Goal: Transaction & Acquisition: Book appointment/travel/reservation

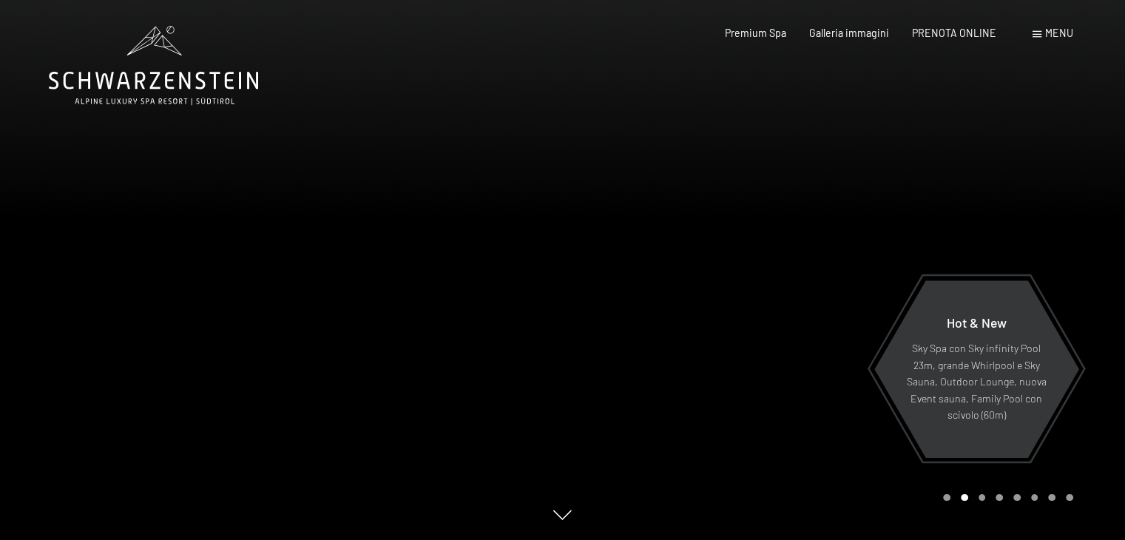
click at [1050, 33] on span "Menu" at bounding box center [1060, 33] width 28 height 13
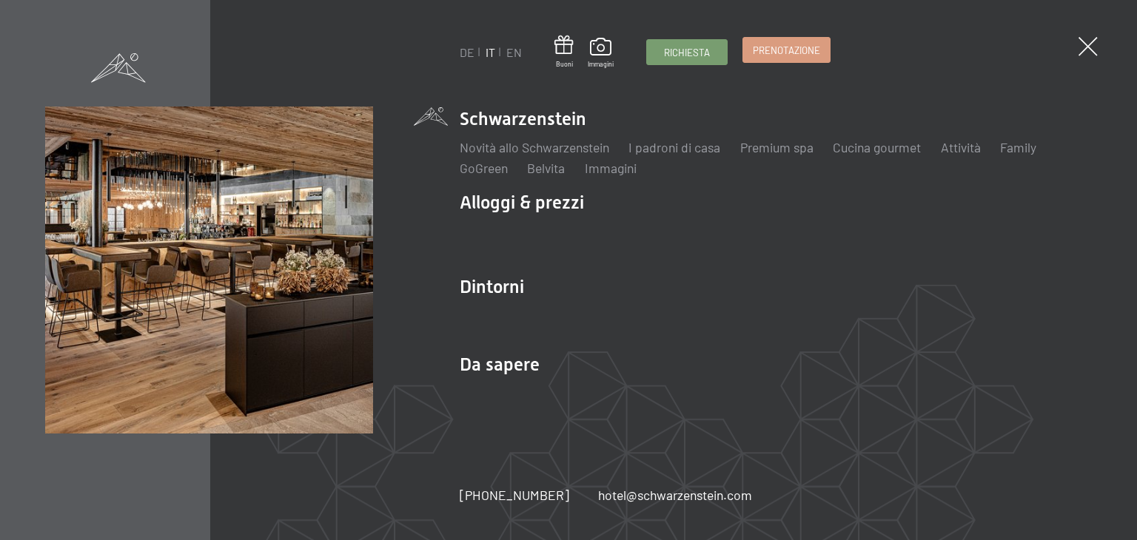
click at [802, 58] on link "Prenotazione" at bounding box center [786, 50] width 87 height 24
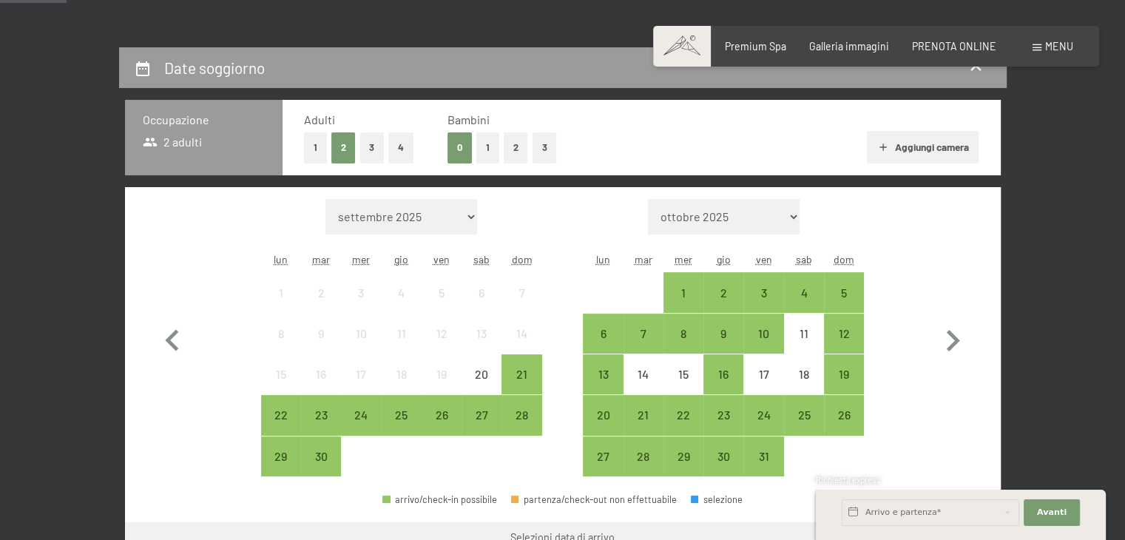
scroll to position [296, 0]
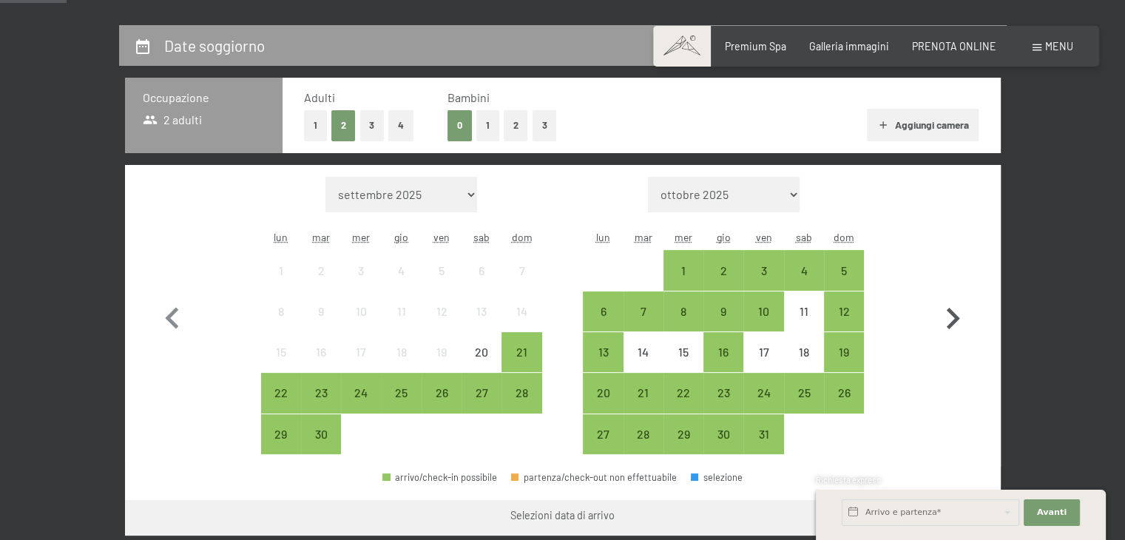
click at [952, 320] on icon "button" at bounding box center [953, 318] width 43 height 43
select select "[DATE]"
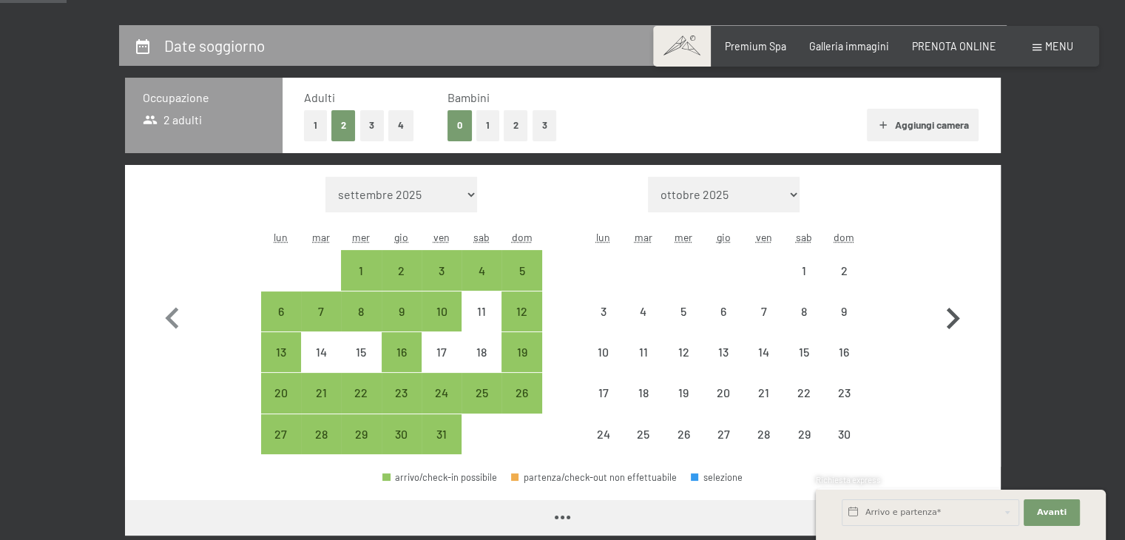
select select "[DATE]"
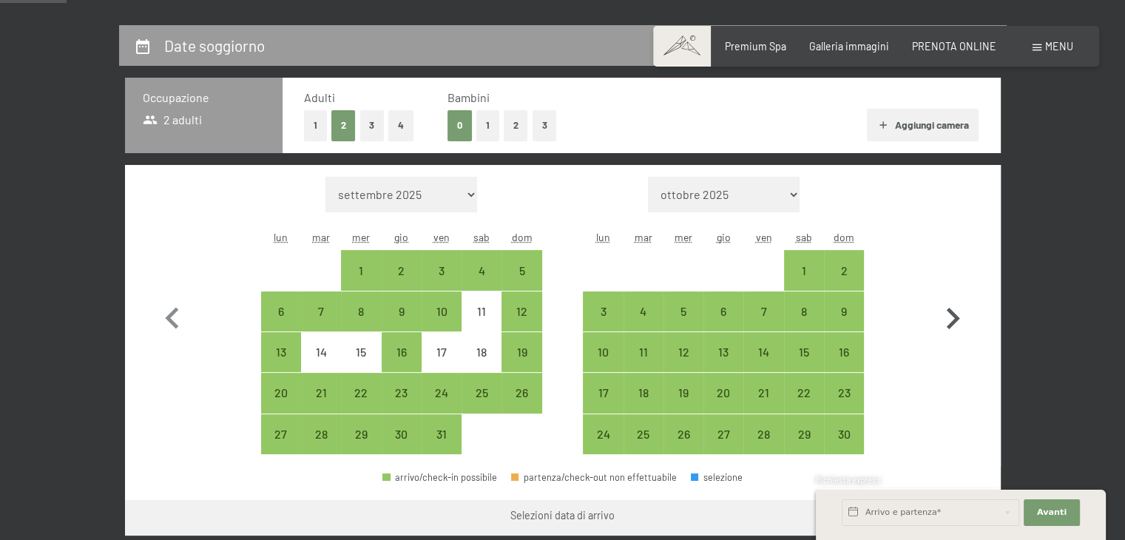
click at [952, 320] on icon "button" at bounding box center [953, 318] width 43 height 43
select select "[DATE]"
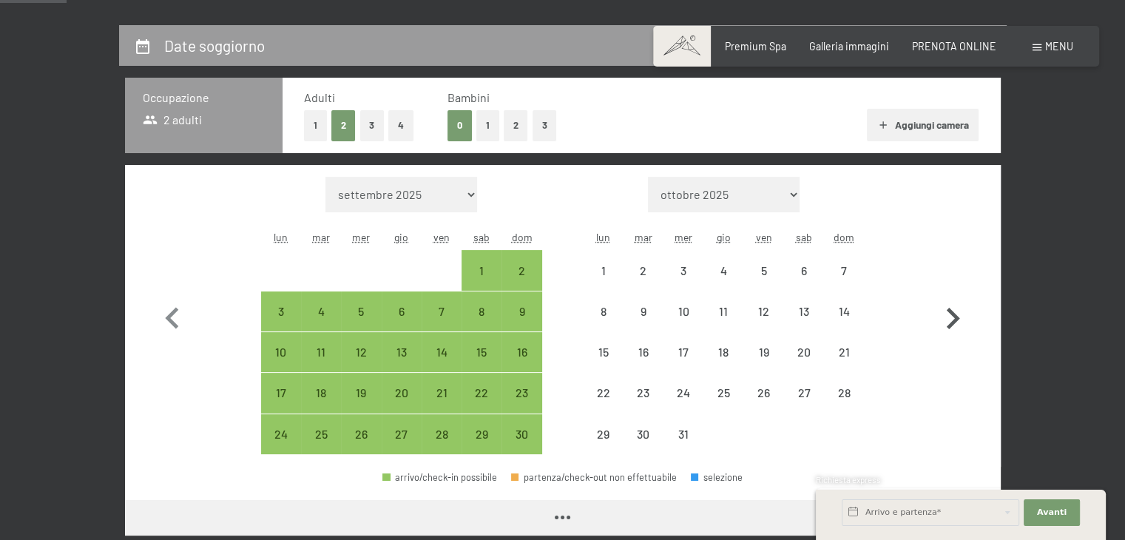
click at [952, 320] on icon "button" at bounding box center [953, 318] width 43 height 43
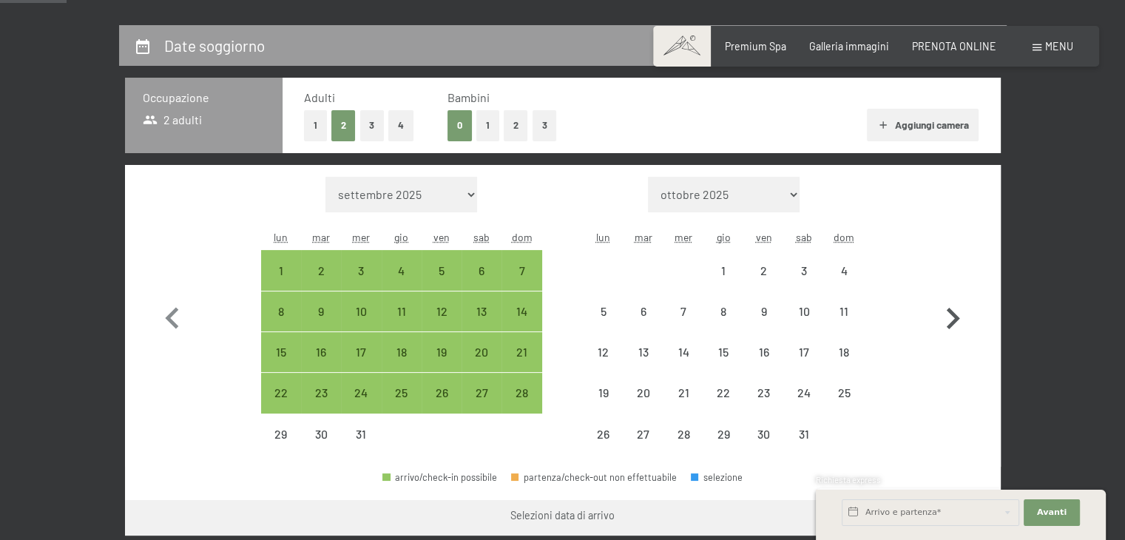
select select "[DATE]"
select select "2026-01-01"
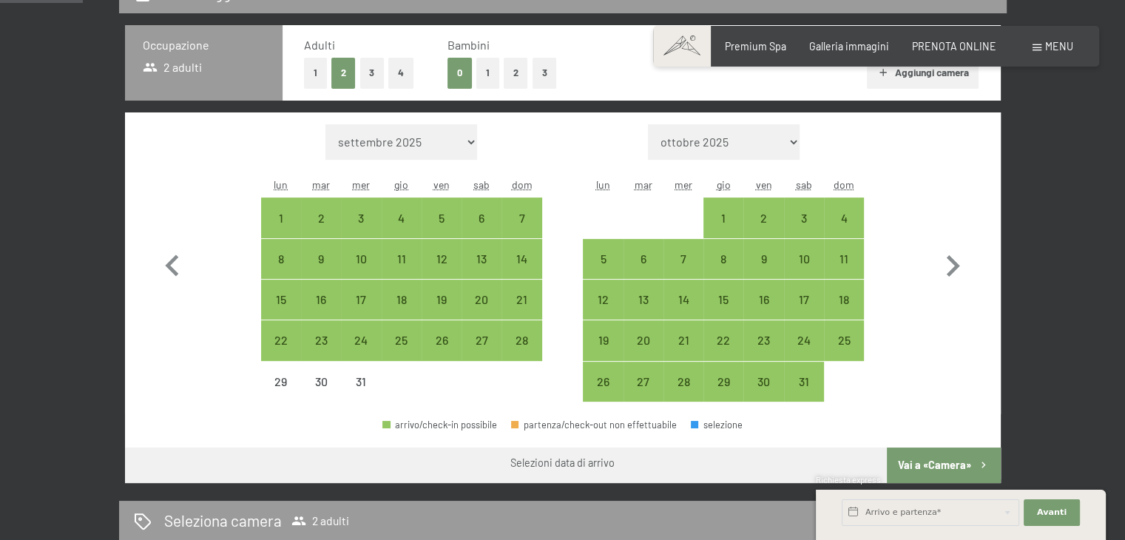
scroll to position [370, 0]
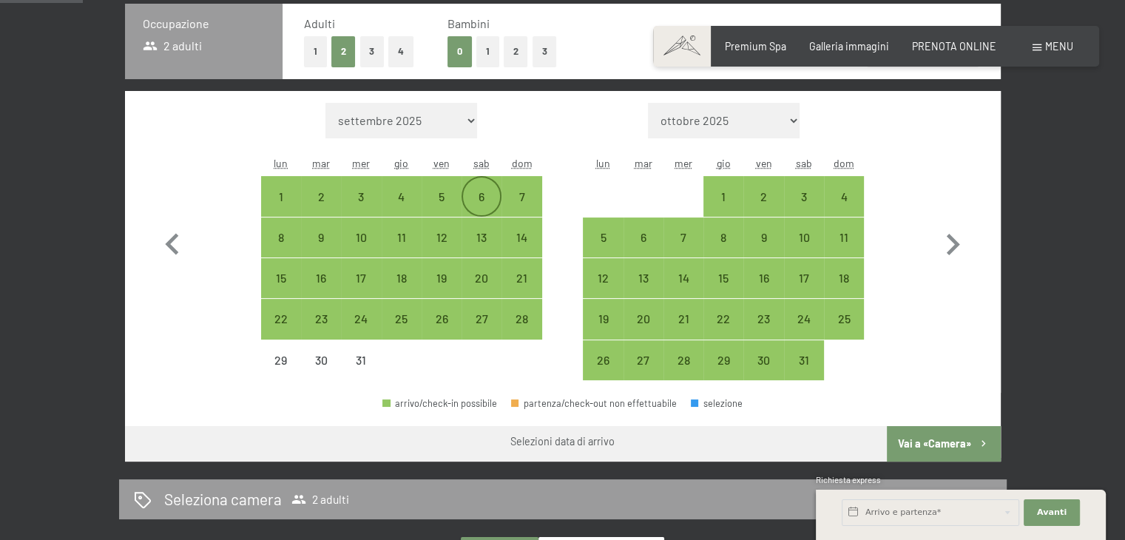
click at [473, 191] on div "6" at bounding box center [481, 209] width 37 height 37
select select "2025-12-01"
select select "2026-01-01"
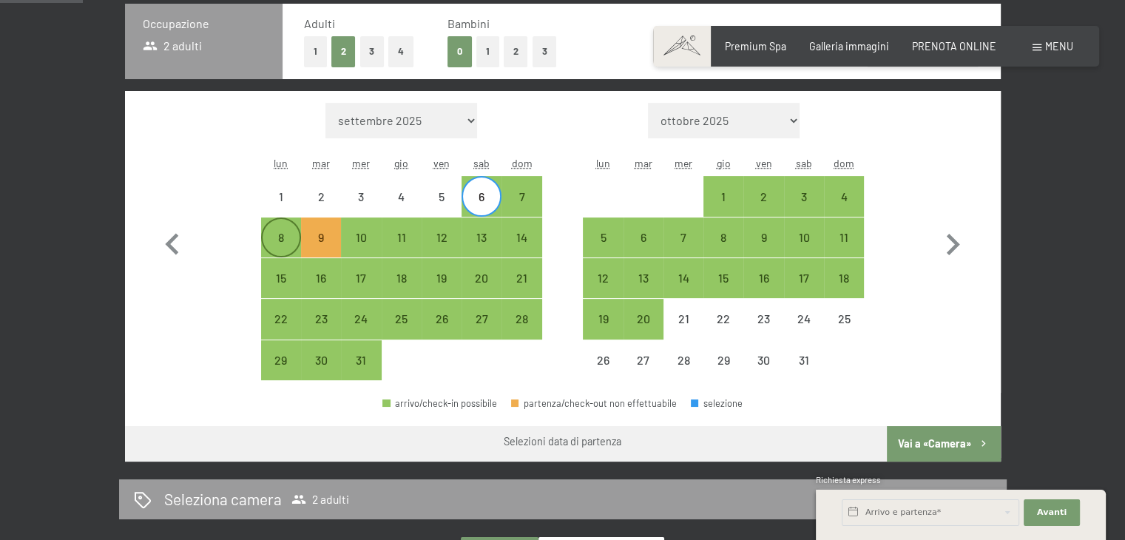
click at [279, 246] on div "8" at bounding box center [281, 250] width 37 height 37
select select "2025-12-01"
select select "2026-01-01"
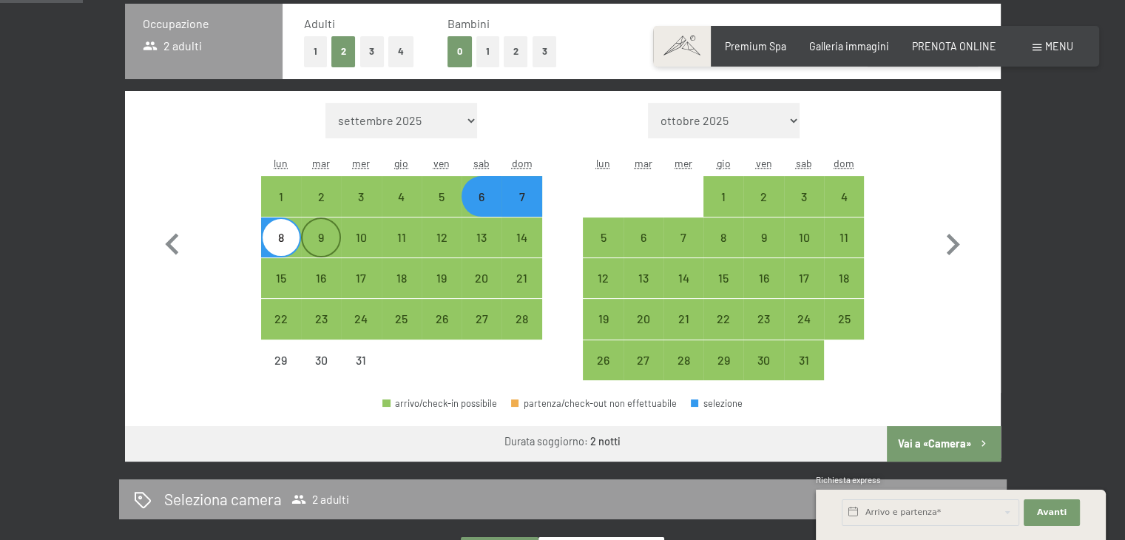
click at [314, 232] on div "9" at bounding box center [321, 250] width 37 height 37
select select "2025-12-01"
select select "2026-01-01"
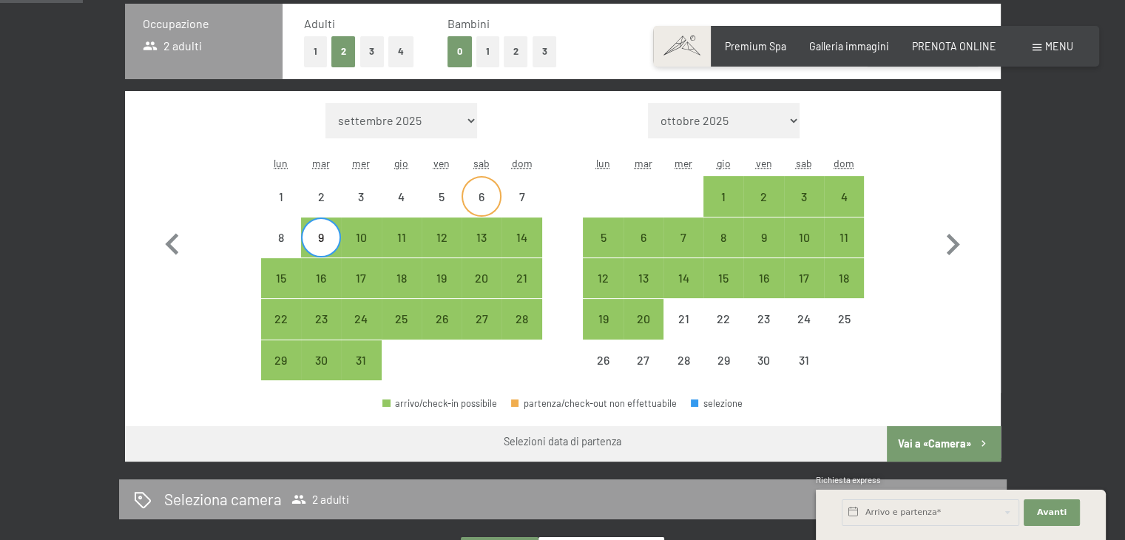
click at [472, 183] on div "6" at bounding box center [481, 196] width 37 height 37
select select "2025-12-01"
select select "2026-01-01"
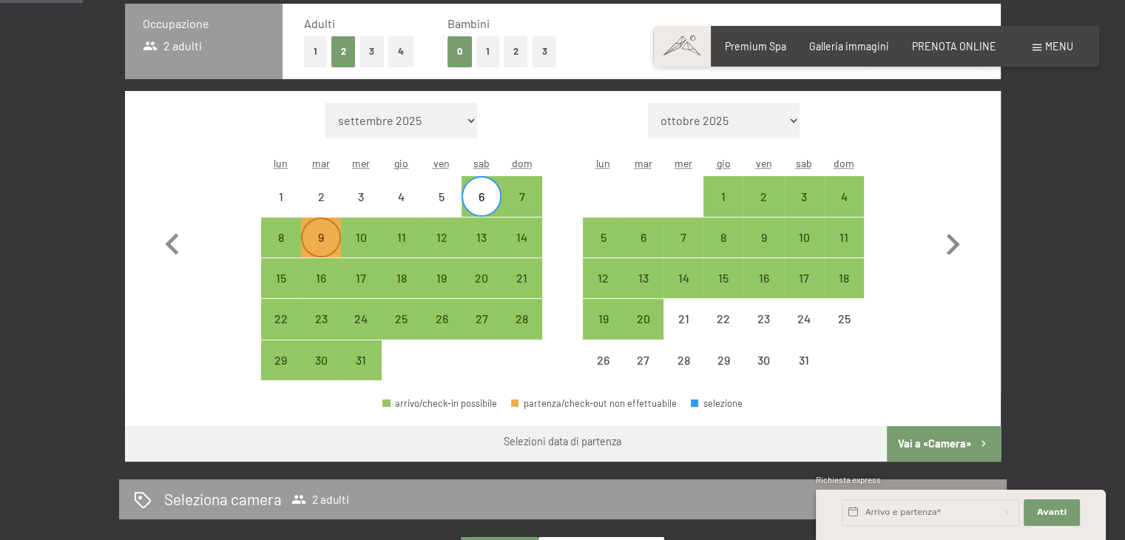
click at [308, 237] on div "9" at bounding box center [321, 250] width 37 height 37
select select "2025-12-01"
select select "2026-01-01"
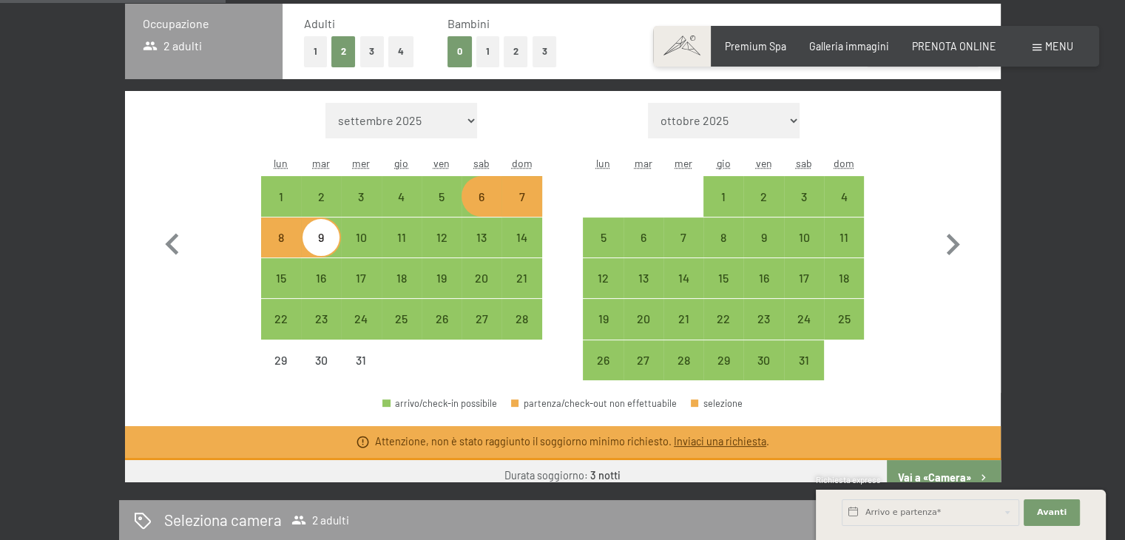
scroll to position [358, 0]
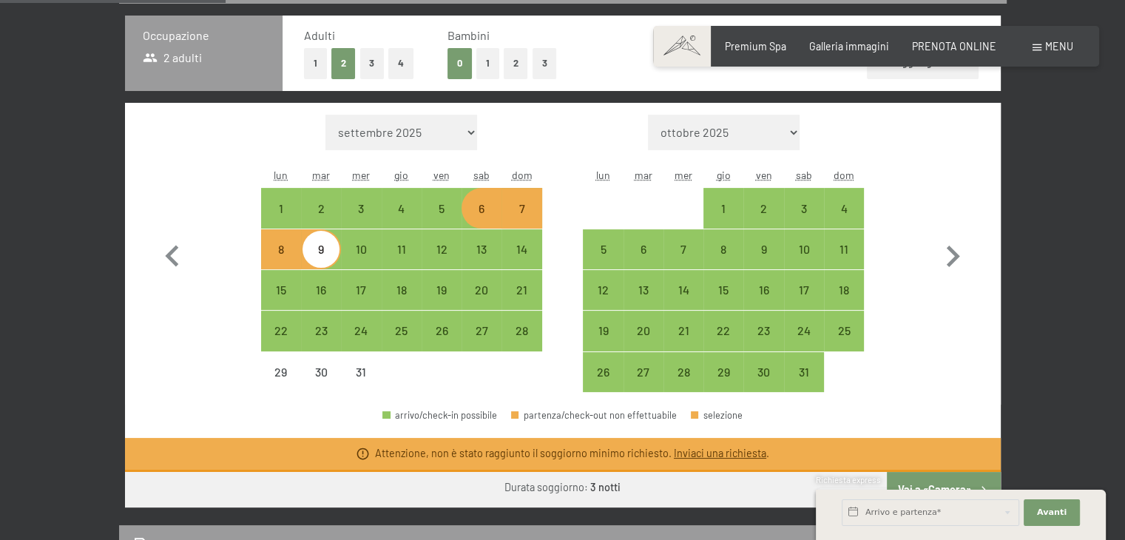
click at [477, 208] on div "6" at bounding box center [481, 221] width 37 height 37
select select "2025-12-01"
select select "2026-01-01"
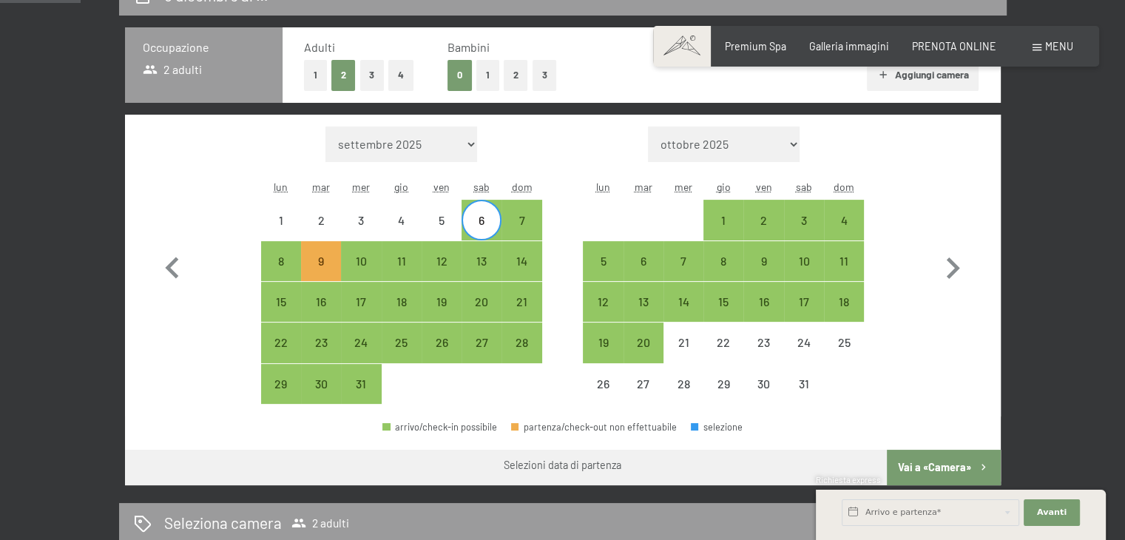
scroll to position [0, 0]
